Goal: Task Accomplishment & Management: Complete application form

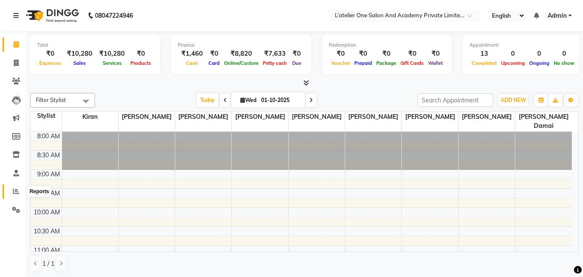
click at [18, 190] on icon at bounding box center [16, 191] width 6 height 6
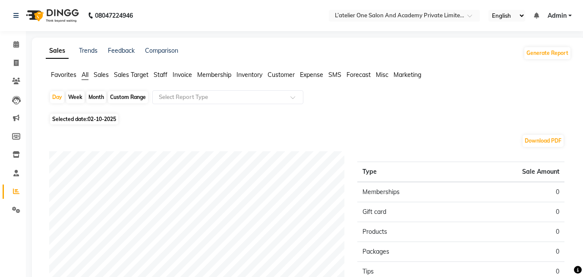
click at [49, 94] on div "Day Week Month Custom Range Select Report Type" at bounding box center [308, 100] width 519 height 21
click at [58, 94] on div "Day" at bounding box center [57, 97] width 14 height 12
select select "10"
select select "2025"
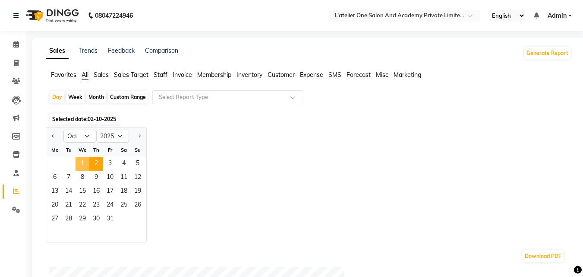
click at [85, 166] on span "1" at bounding box center [83, 164] width 14 height 14
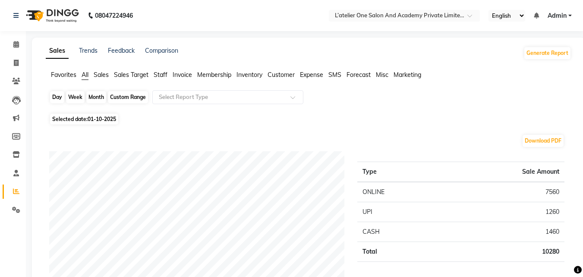
click at [51, 94] on div "Day" at bounding box center [57, 97] width 14 height 12
select select "10"
select select "2025"
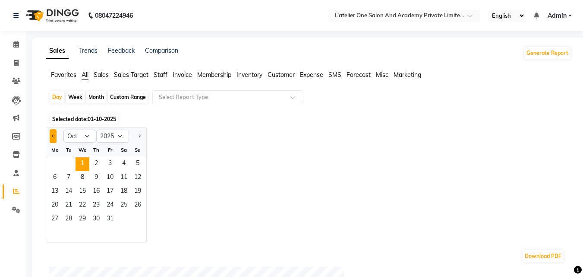
click at [54, 137] on button "Previous month" at bounding box center [53, 136] width 7 height 14
select select "9"
click at [71, 220] on span "30" at bounding box center [69, 219] width 14 height 14
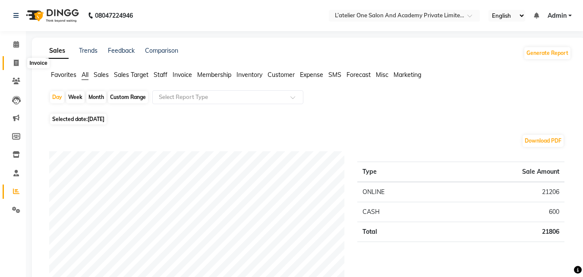
click at [14, 63] on icon at bounding box center [16, 63] width 5 height 6
select select "6939"
select select "service"
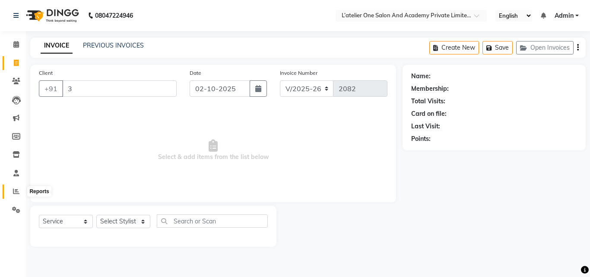
type input "3"
click at [18, 193] on icon at bounding box center [16, 191] width 6 height 6
click at [371, 60] on main "INVOICE PREVIOUS INVOICES Create New Save Open Invoices Client +91 3 Date [DATE…" at bounding box center [308, 149] width 564 height 222
click at [19, 49] on span at bounding box center [16, 45] width 15 height 10
drag, startPoint x: 366, startPoint y: 66, endPoint x: 198, endPoint y: 80, distance: 168.5
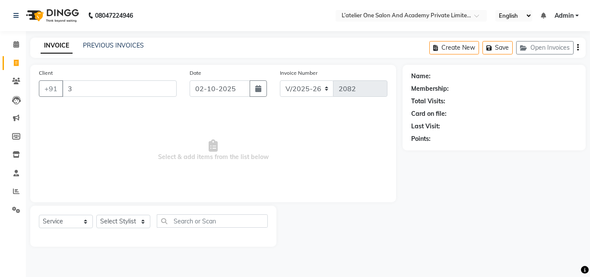
click at [198, 80] on div "Client +91 3 Date [DATE] Invoice Number V/2025 V/[PHONE_NUMBER] Select & add it…" at bounding box center [213, 133] width 366 height 137
click at [14, 42] on icon at bounding box center [16, 44] width 6 height 6
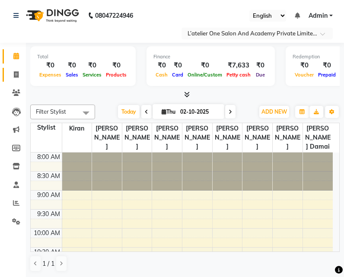
click at [14, 80] on link "Invoice" at bounding box center [13, 75] width 21 height 14
select select "service"
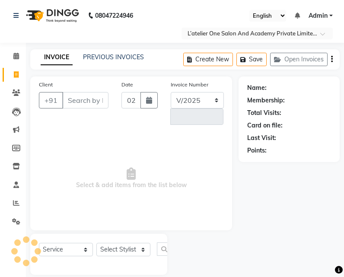
select select "6939"
type input "2082"
click at [13, 200] on icon at bounding box center [16, 202] width 6 height 6
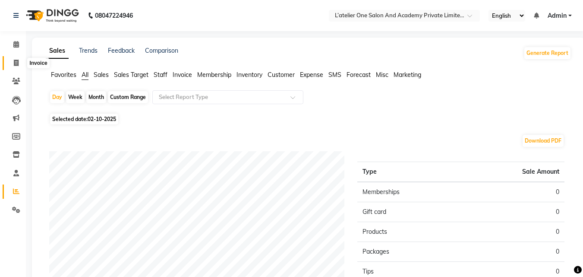
click at [20, 60] on span at bounding box center [16, 63] width 15 height 10
select select "6939"
select select "service"
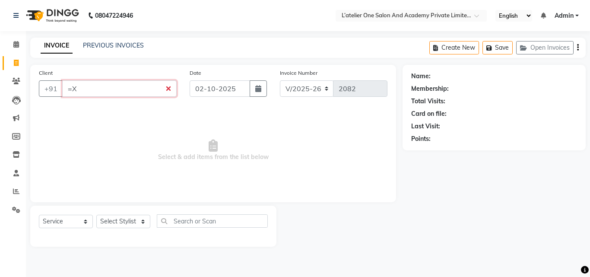
type input "=X"
